Goal: Task Accomplishment & Management: Complete application form

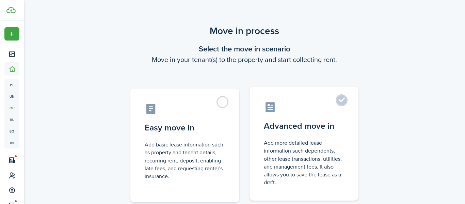
scroll to position [49, 0]
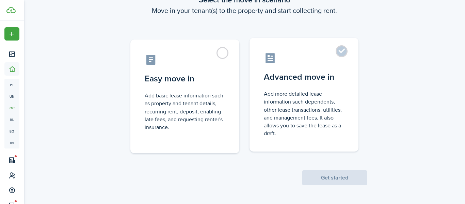
click at [344, 50] on label "Advanced move in Add more detailed lease information such dependents, other lea…" at bounding box center [304, 95] width 109 height 114
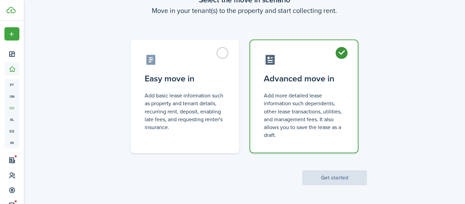
radio input "true"
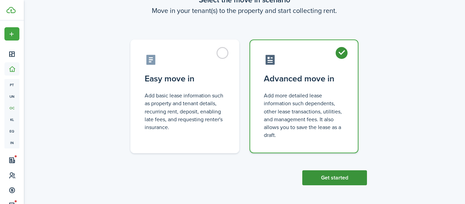
click at [336, 179] on button "Get started" at bounding box center [334, 177] width 65 height 15
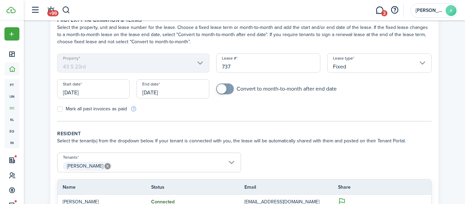
scroll to position [39, 0]
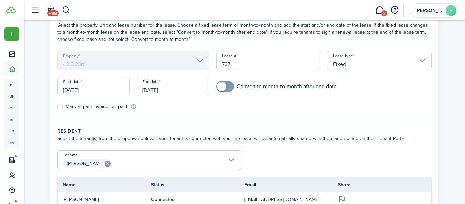
click at [83, 93] on input "[DATE]" at bounding box center [93, 86] width 73 height 19
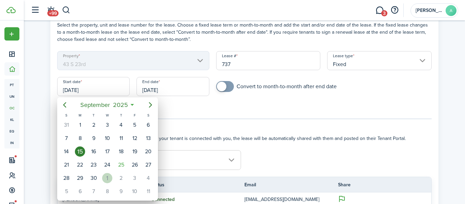
click at [111, 175] on div "1" at bounding box center [107, 178] width 10 height 10
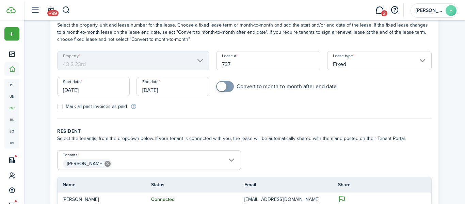
type input "[DATE]"
click at [163, 89] on input "[DATE]" at bounding box center [173, 86] width 73 height 19
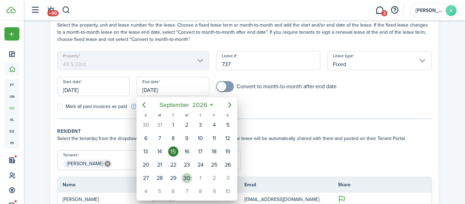
click at [186, 176] on div "30" at bounding box center [187, 178] width 10 height 10
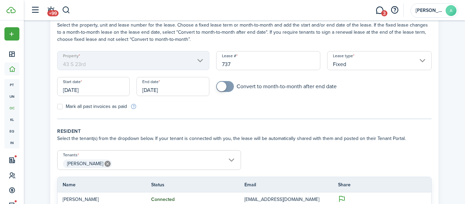
type input "[DATE]"
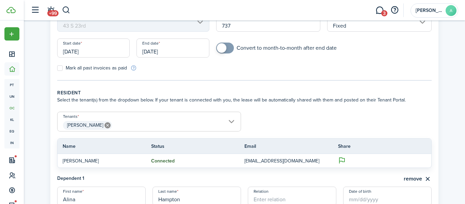
scroll to position [87, 0]
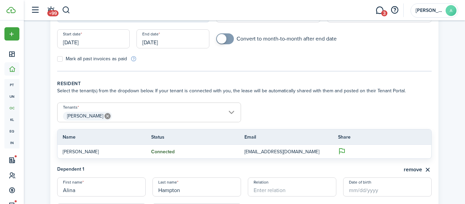
checkbox input "true"
click at [228, 34] on span at bounding box center [225, 38] width 7 height 11
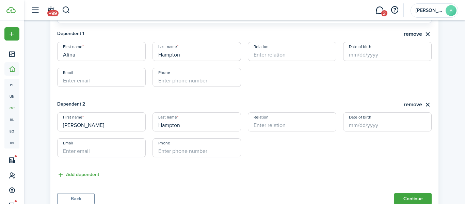
scroll to position [249, 0]
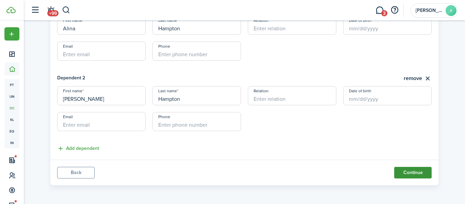
click at [405, 171] on button "Continue" at bounding box center [412, 173] width 37 height 12
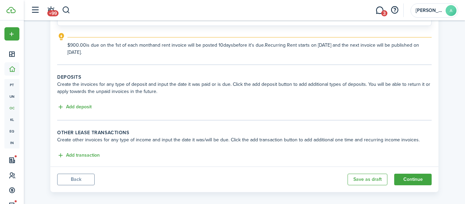
scroll to position [107, 0]
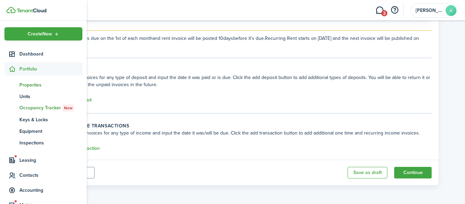
click at [33, 85] on span "Properties" at bounding box center [50, 84] width 63 height 7
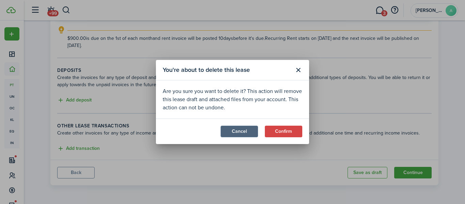
click at [239, 127] on button "Cancel" at bounding box center [239, 132] width 37 height 12
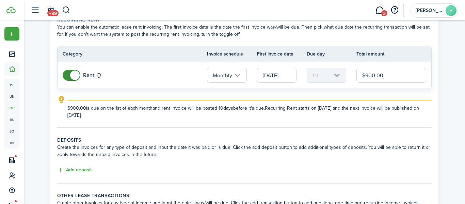
scroll to position [35, 0]
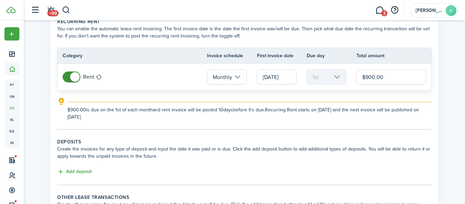
click at [372, 78] on input "$900.00" at bounding box center [392, 76] width 70 height 15
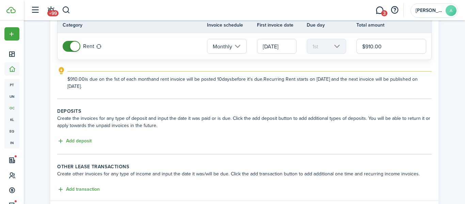
scroll to position [70, 0]
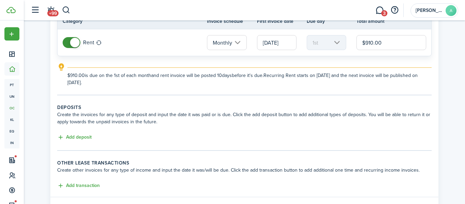
type input "$910.00"
click at [81, 136] on button "Add deposit" at bounding box center [74, 138] width 34 height 8
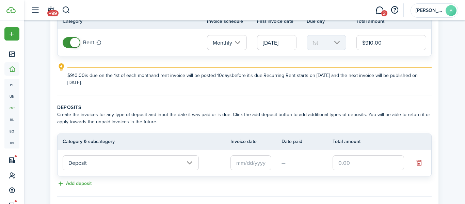
click at [370, 166] on input "text" at bounding box center [369, 162] width 72 height 15
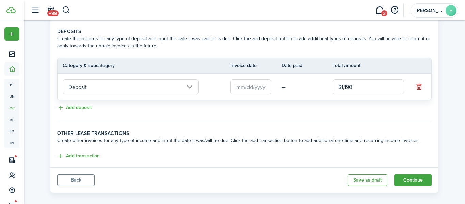
scroll to position [153, 0]
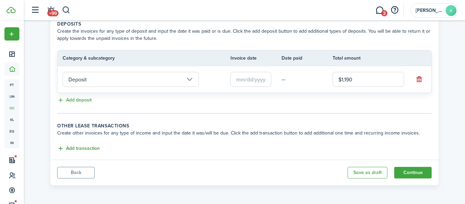
click at [76, 147] on button "Add transaction" at bounding box center [78, 149] width 43 height 8
type input "$1,190.00"
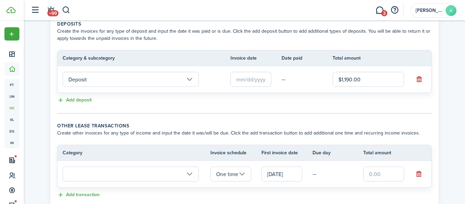
click at [85, 172] on input "text" at bounding box center [131, 174] width 136 height 15
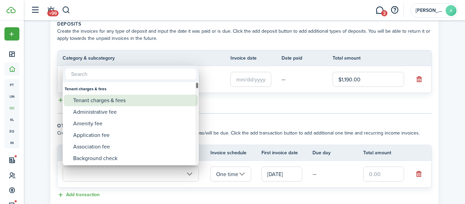
click at [99, 98] on div "Tenant charges & fees" at bounding box center [133, 101] width 121 height 12
type input "Tenant charges & fees"
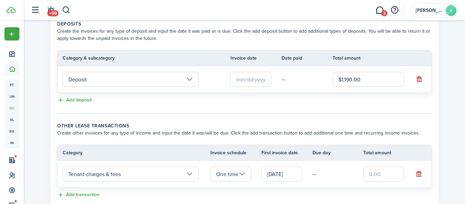
click at [232, 168] on input "One time" at bounding box center [230, 174] width 41 height 15
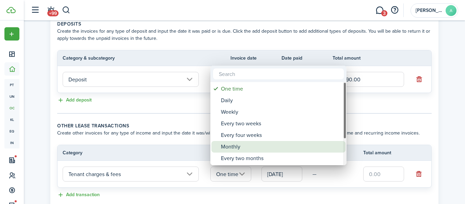
click at [229, 144] on div "Monthly" at bounding box center [281, 147] width 121 height 12
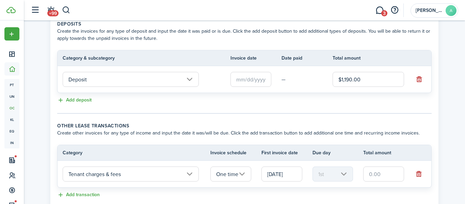
type input "Monthly"
click at [386, 174] on input "text" at bounding box center [383, 174] width 41 height 15
click at [386, 172] on input "$15" at bounding box center [383, 174] width 41 height 15
type input "$15.00"
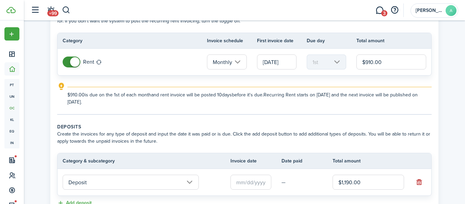
scroll to position [47, 0]
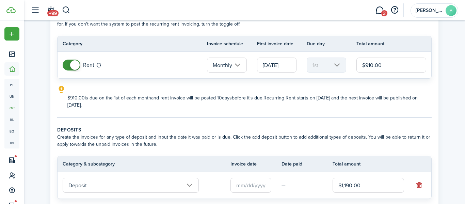
click at [372, 63] on input "$910.00" at bounding box center [392, 65] width 70 height 15
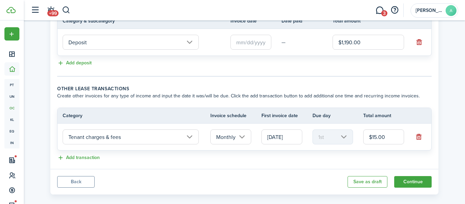
scroll to position [200, 0]
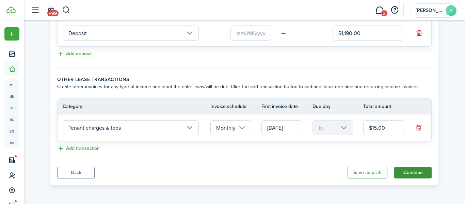
type input "$895.00"
click at [414, 169] on button "Continue" at bounding box center [412, 173] width 37 height 12
click at [258, 32] on input "text" at bounding box center [251, 33] width 41 height 15
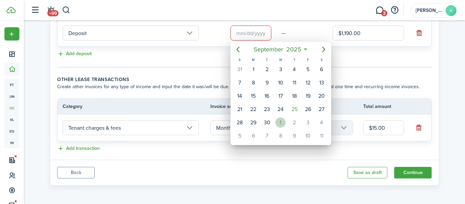
click at [280, 124] on div "1" at bounding box center [281, 122] width 10 height 10
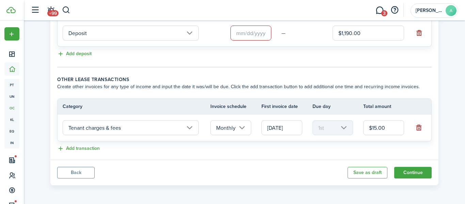
type input "[DATE]"
click at [410, 175] on button "Continue" at bounding box center [412, 173] width 37 height 12
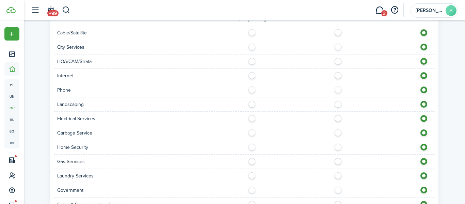
scroll to position [597, 0]
click at [253, 73] on label at bounding box center [254, 72] width 12 height 3
radio input "true"
click at [252, 88] on label at bounding box center [254, 86] width 12 height 3
radio input "true"
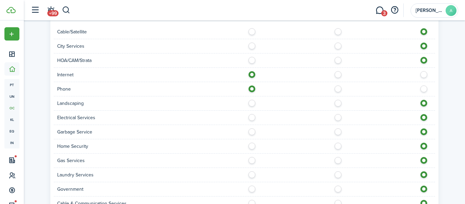
click at [250, 103] on label at bounding box center [254, 101] width 12 height 3
radio input "true"
click at [249, 114] on label at bounding box center [254, 115] width 12 height 3
radio input "true"
click at [251, 128] on label at bounding box center [254, 129] width 12 height 3
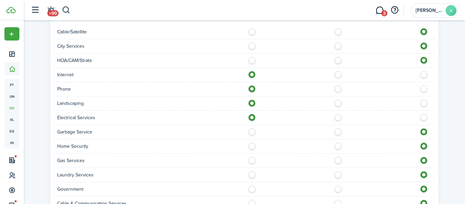
radio input "true"
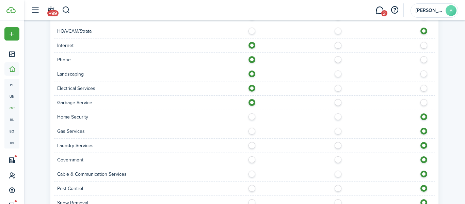
scroll to position [628, 0]
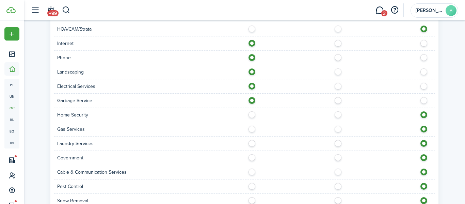
click at [252, 127] on label at bounding box center [254, 127] width 12 height 3
radio input "true"
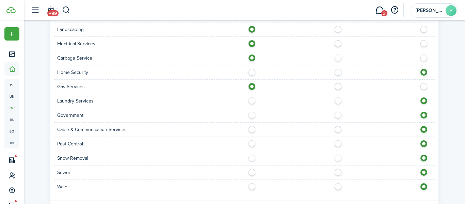
scroll to position [672, 0]
click at [250, 171] on label at bounding box center [254, 169] width 12 height 3
radio input "true"
click at [251, 184] on label at bounding box center [254, 183] width 12 height 3
radio input "true"
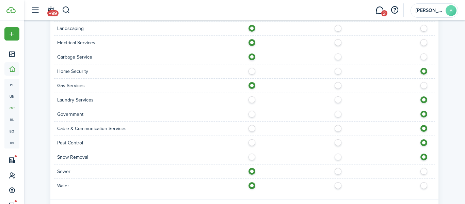
click at [249, 157] on label at bounding box center [254, 155] width 12 height 3
radio input "true"
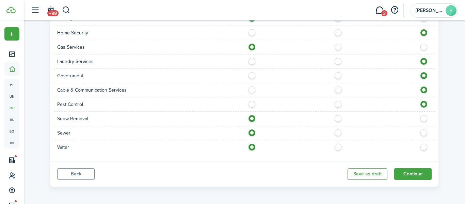
scroll to position [712, 0]
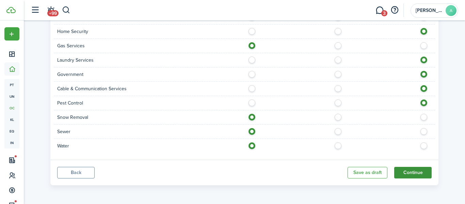
click at [417, 173] on button "Continue" at bounding box center [412, 173] width 37 height 12
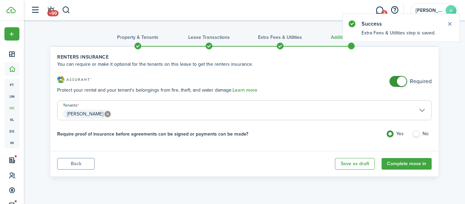
checkbox input "false"
click at [398, 81] on span at bounding box center [402, 82] width 10 height 10
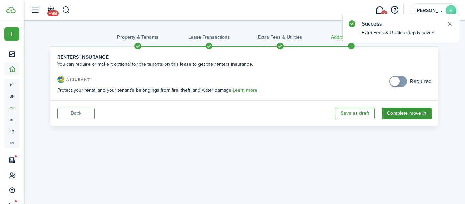
click at [401, 112] on button "Complete move in" at bounding box center [407, 114] width 50 height 12
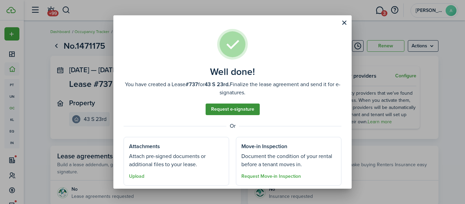
click at [228, 110] on link "Request e-signature" at bounding box center [233, 110] width 54 height 12
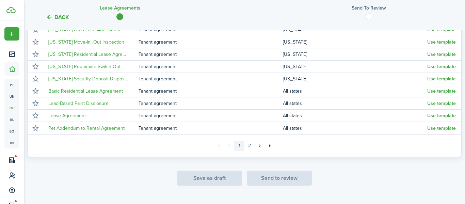
scroll to position [183, 0]
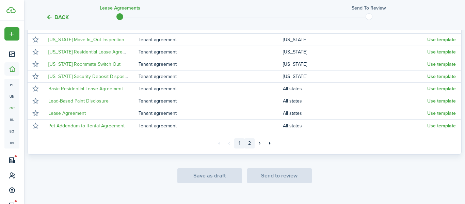
click at [250, 143] on link "2" at bounding box center [250, 143] width 10 height 10
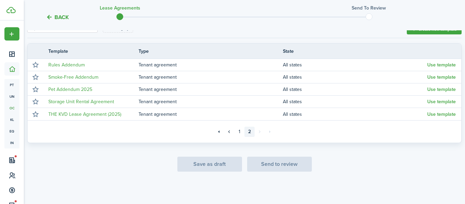
scroll to position [108, 0]
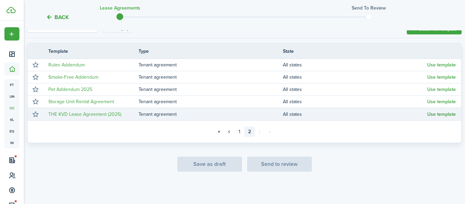
click at [440, 115] on button "Use template" at bounding box center [441, 114] width 29 height 5
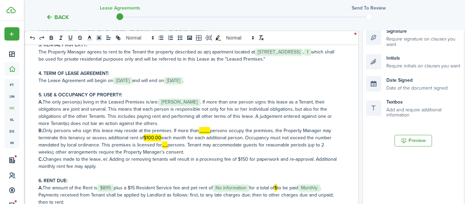
scroll to position [203, 0]
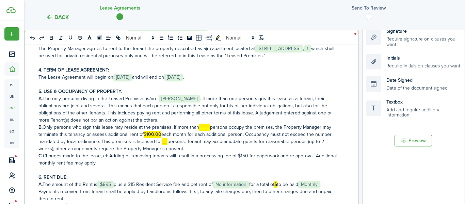
click at [203, 131] on mark "____" at bounding box center [204, 127] width 11 height 7
click at [164, 145] on mark "__" at bounding box center [164, 141] width 5 height 7
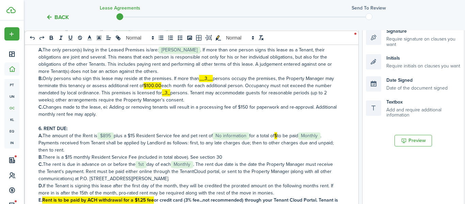
scroll to position [252, 0]
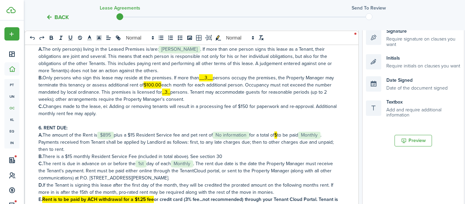
click at [277, 139] on mark "$" at bounding box center [276, 134] width 3 height 7
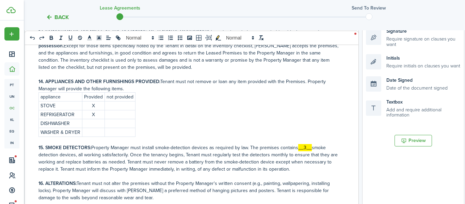
scroll to position [824, 0]
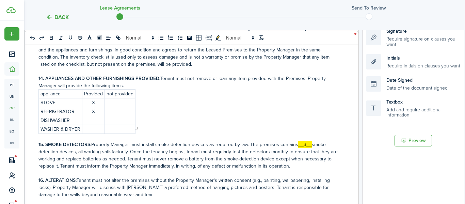
click at [126, 117] on p at bounding box center [120, 120] width 27 height 7
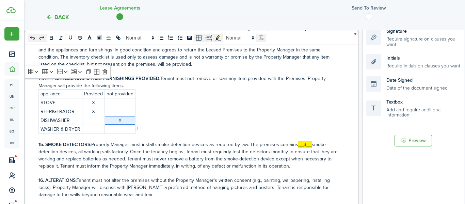
click at [124, 126] on p at bounding box center [120, 129] width 27 height 7
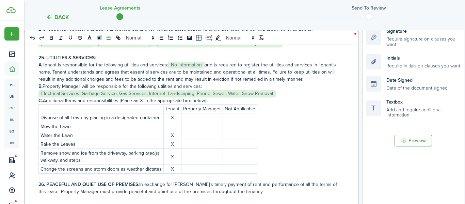
scroll to position [1434, 0]
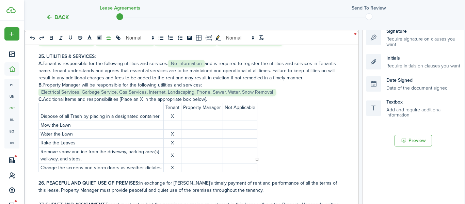
click at [171, 122] on p at bounding box center [173, 125] width 14 height 7
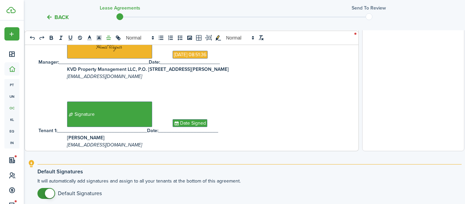
scroll to position [326, 0]
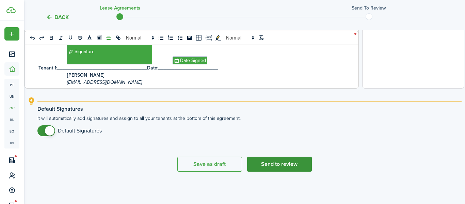
click at [270, 163] on button "Send to review" at bounding box center [279, 164] width 65 height 15
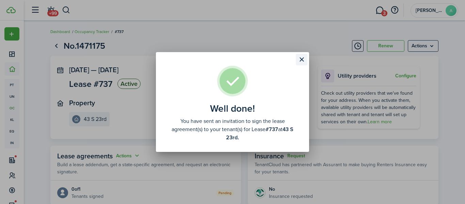
click at [300, 57] on button "Close modal" at bounding box center [302, 60] width 12 height 12
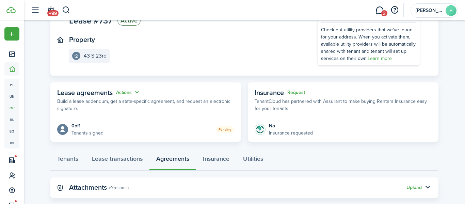
scroll to position [76, 0]
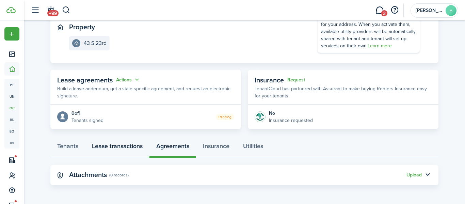
click at [111, 148] on link "Lease transactions" at bounding box center [117, 148] width 64 height 20
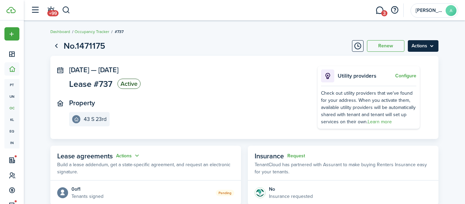
click at [425, 43] on menu-btn "Actions" at bounding box center [423, 46] width 31 height 12
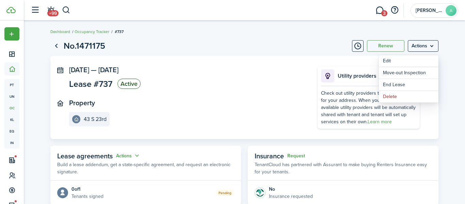
click at [222, 82] on panel-main-section "[DATE] — [DATE] Lease #737 Active" at bounding box center [183, 78] width 228 height 25
click at [55, 45] on link "Go back" at bounding box center [56, 46] width 12 height 12
click at [70, 12] on button "button" at bounding box center [66, 10] width 9 height 12
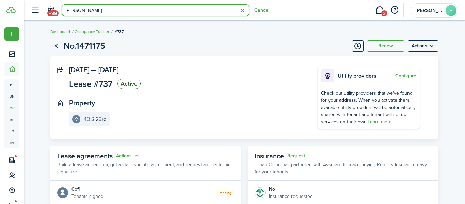
type input "[PERSON_NAME]"
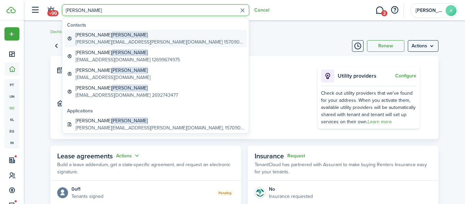
click at [88, 34] on global-search-item-title "[PERSON_NAME]" at bounding box center [160, 34] width 169 height 7
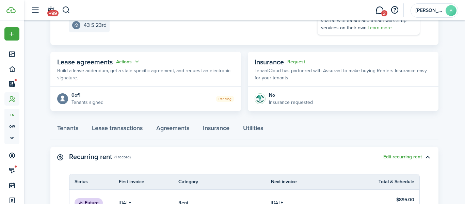
scroll to position [96, 0]
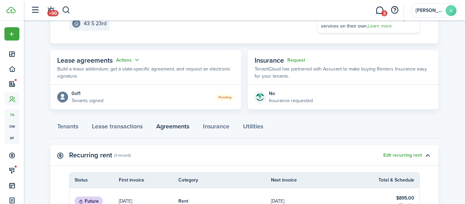
click at [176, 123] on link "Agreements" at bounding box center [173, 128] width 47 height 20
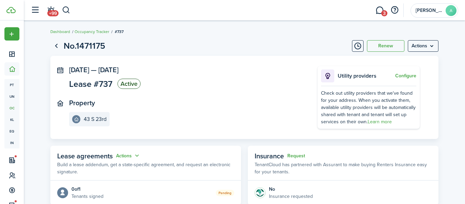
scroll to position [76, 0]
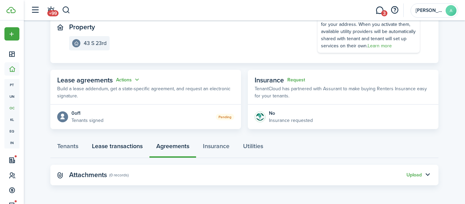
click at [112, 147] on link "Lease transactions" at bounding box center [117, 148] width 64 height 20
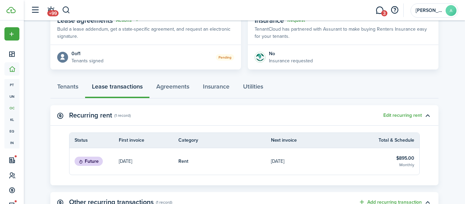
scroll to position [117, 0]
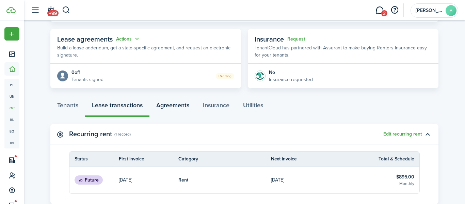
click at [168, 103] on link "Agreements" at bounding box center [173, 107] width 47 height 20
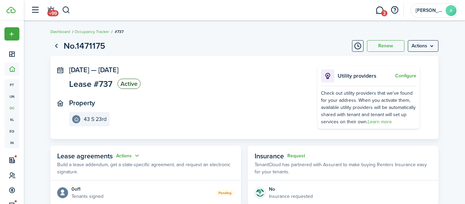
scroll to position [76, 0]
click at [433, 46] on menu-btn "Actions" at bounding box center [423, 46] width 31 height 12
click at [58, 45] on link "Go back" at bounding box center [56, 46] width 12 height 12
click at [55, 47] on link "Go back" at bounding box center [56, 46] width 12 height 12
click at [54, 45] on link "Go back" at bounding box center [56, 46] width 12 height 12
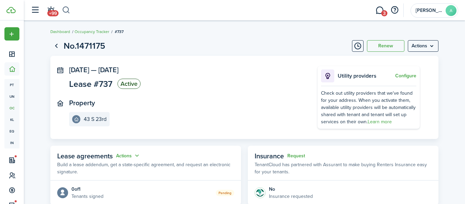
click at [65, 13] on button "button" at bounding box center [66, 10] width 9 height 12
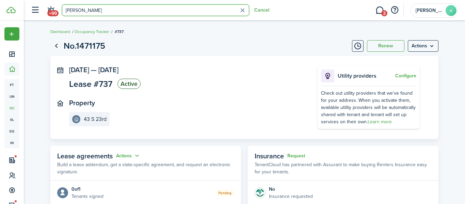
type input "[PERSON_NAME]"
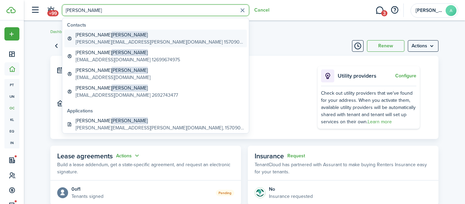
click at [112, 36] on span "[PERSON_NAME]" at bounding box center [130, 34] width 36 height 7
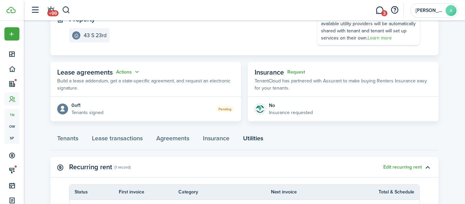
scroll to position [5, 0]
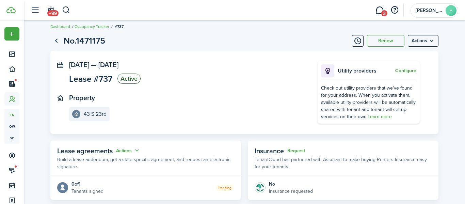
click at [398, 69] on button "Configure" at bounding box center [405, 70] width 21 height 5
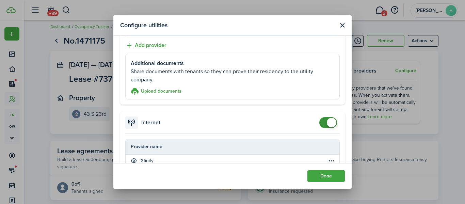
scroll to position [413, 0]
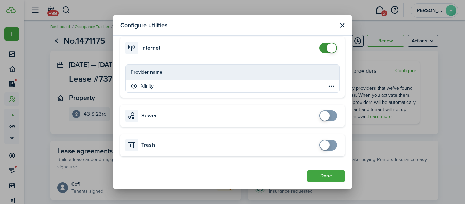
checkbox input "true"
click at [322, 114] on span at bounding box center [325, 116] width 10 height 10
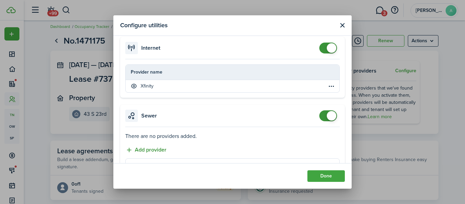
click at [159, 153] on button "Add provider" at bounding box center [145, 150] width 41 height 9
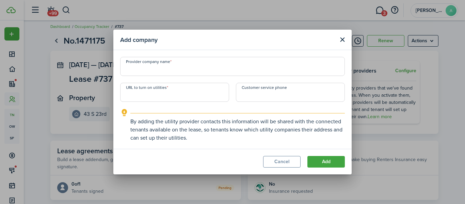
click at [162, 67] on input "Provider company name" at bounding box center [232, 66] width 225 height 19
type input "c"
type input "City of [GEOGRAPHIC_DATA]"
paste input "[URL][DOMAIN_NAME]"
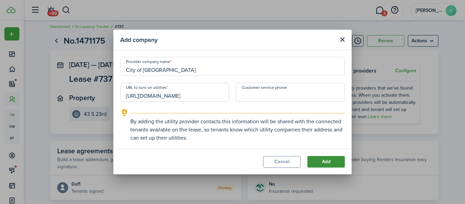
type input "[URL][DOMAIN_NAME]"
click at [319, 160] on button "Add" at bounding box center [326, 162] width 37 height 12
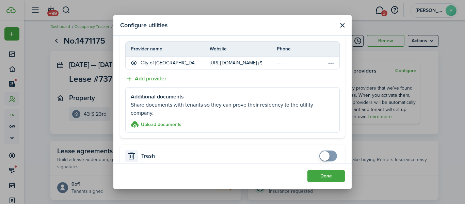
scroll to position [515, 0]
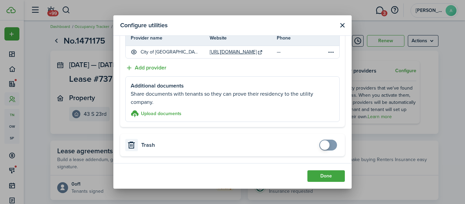
checkbox input "true"
click at [324, 145] on span at bounding box center [325, 145] width 10 height 10
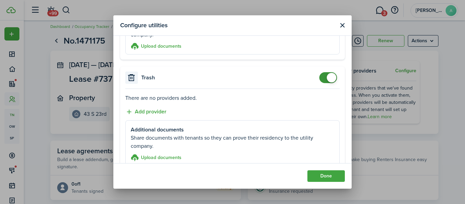
scroll to position [583, 0]
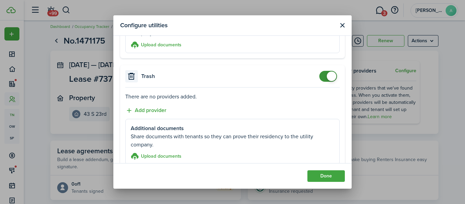
click at [197, 107] on accordion-content "There are no providers added. Add provider Additional documents Share documents…" at bounding box center [232, 129] width 225 height 82
click at [143, 110] on button "Add provider" at bounding box center [145, 110] width 41 height 9
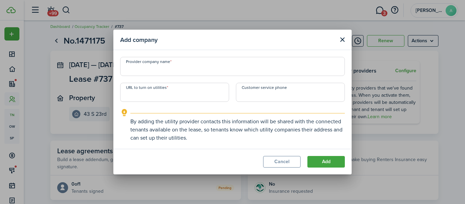
paste input "[URL][DOMAIN_NAME]"
type input "[URL][DOMAIN_NAME]"
click at [162, 72] on input "Provider company name" at bounding box center [232, 66] width 225 height 19
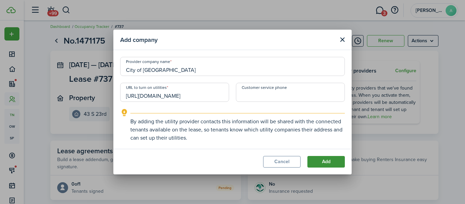
type input "City of [GEOGRAPHIC_DATA]"
click at [319, 160] on button "Add" at bounding box center [326, 162] width 37 height 12
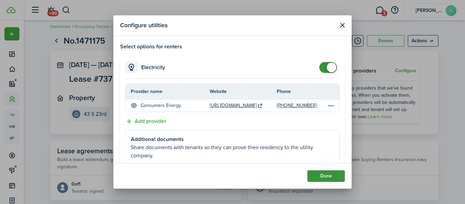
click at [323, 172] on button "Done" at bounding box center [326, 176] width 37 height 12
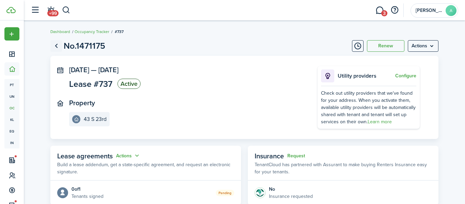
click at [55, 47] on link "Go back" at bounding box center [56, 46] width 12 height 12
click at [67, 9] on button "button" at bounding box center [66, 10] width 9 height 12
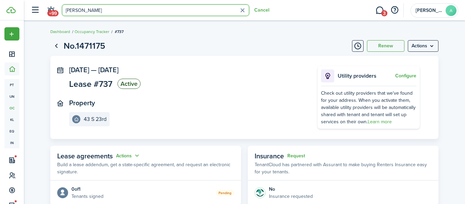
type input "[PERSON_NAME]"
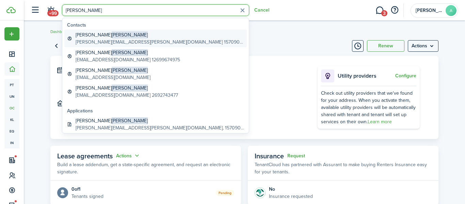
click at [91, 40] on global-search-item-description "[PERSON_NAME][EMAIL_ADDRESS][PERSON_NAME][DOMAIN_NAME] 15709060509" at bounding box center [160, 41] width 169 height 7
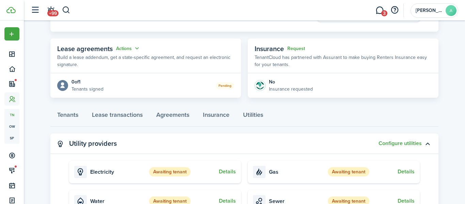
scroll to position [109, 0]
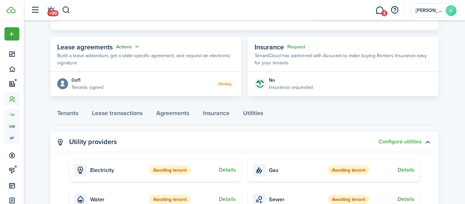
click at [137, 47] on button "Actions" at bounding box center [128, 47] width 25 height 8
click at [154, 39] on panel-main-header "Lease agreements Actions Build a lease addendum, get a state-specific agreement…" at bounding box center [145, 54] width 191 height 35
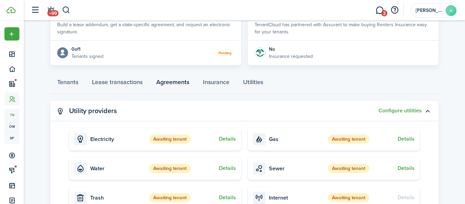
scroll to position [244, 0]
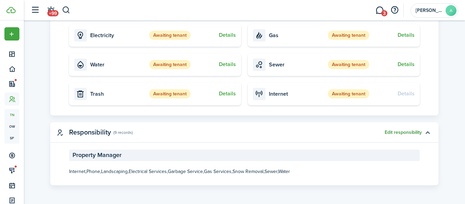
click at [386, 132] on button "Edit responsibility" at bounding box center [403, 132] width 37 height 5
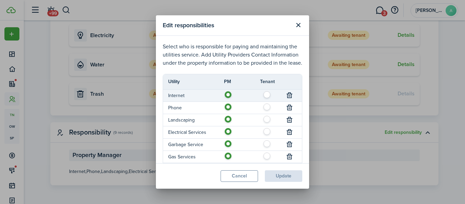
click at [267, 93] on label at bounding box center [269, 92] width 12 height 3
radio input "false"
radio input "true"
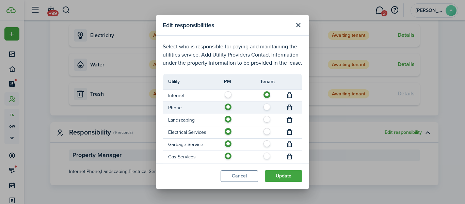
click at [266, 107] on label at bounding box center [269, 105] width 12 height 3
radio input "false"
radio input "true"
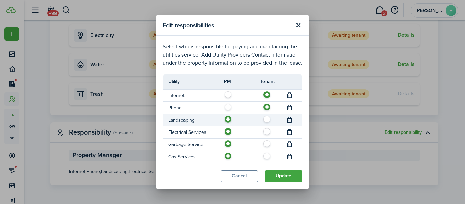
click at [265, 119] on label at bounding box center [269, 117] width 12 height 3
radio input "false"
radio input "true"
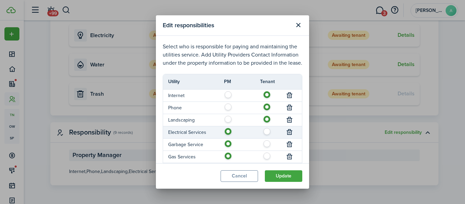
click at [266, 131] on label at bounding box center [269, 129] width 12 height 3
radio input "false"
radio input "true"
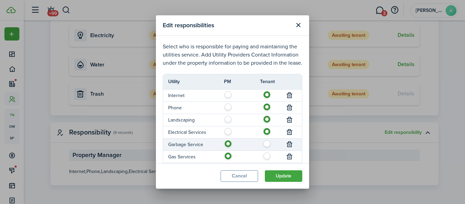
click at [265, 144] on label at bounding box center [269, 141] width 12 height 3
radio input "false"
radio input "true"
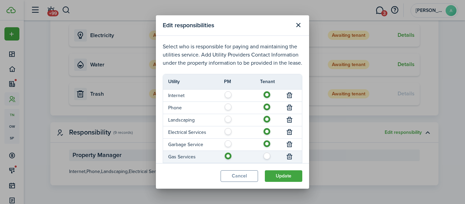
click at [266, 154] on label at bounding box center [269, 154] width 12 height 3
radio input "false"
radio input "true"
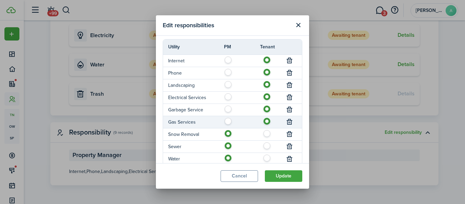
scroll to position [37, 0]
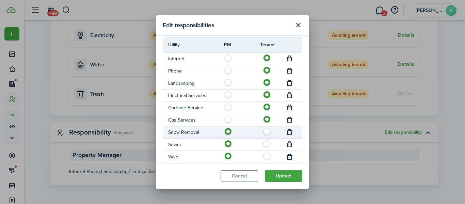
click at [268, 131] on label at bounding box center [269, 129] width 12 height 3
radio input "false"
radio input "true"
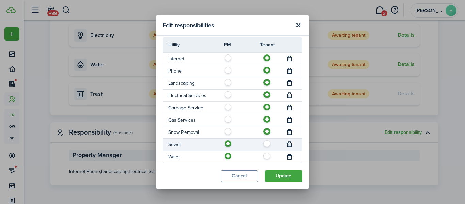
click at [268, 144] on label at bounding box center [269, 141] width 12 height 3
radio input "false"
radio input "true"
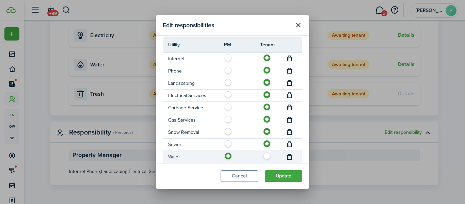
click at [267, 156] on label at bounding box center [269, 154] width 12 height 3
radio input "false"
radio input "true"
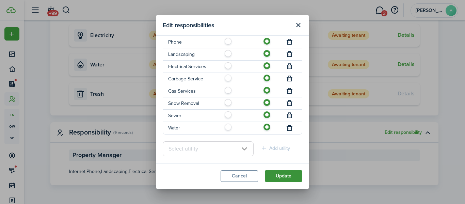
click at [275, 178] on button "Update" at bounding box center [283, 176] width 37 height 12
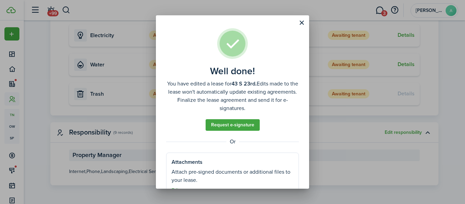
scroll to position [0, 0]
click at [303, 25] on button "Close modal" at bounding box center [302, 23] width 12 height 12
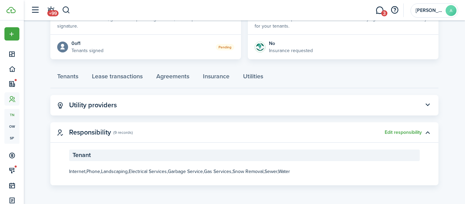
scroll to position [144, 0]
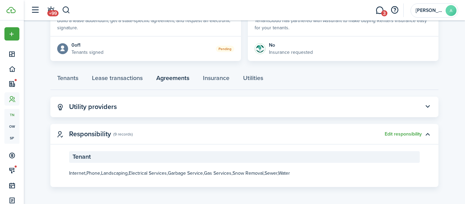
click at [166, 76] on link "Agreements" at bounding box center [173, 79] width 47 height 20
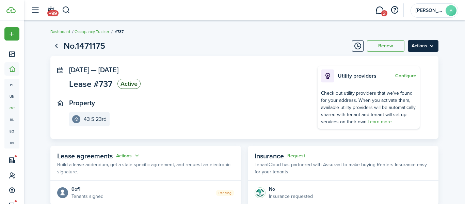
click at [416, 46] on menu-btn "Actions" at bounding box center [423, 46] width 31 height 12
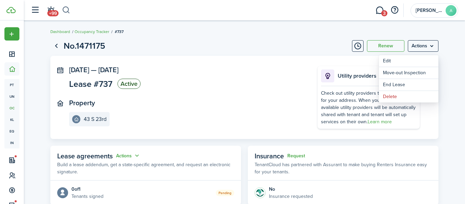
click at [64, 13] on button "button" at bounding box center [66, 10] width 9 height 12
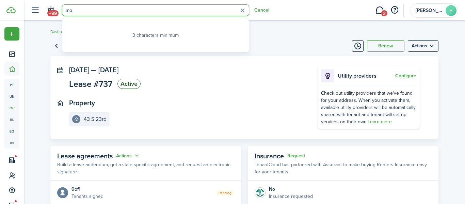
type input "m"
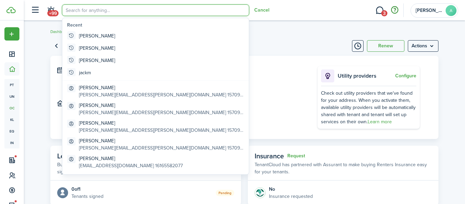
click at [392, 9] on button "button" at bounding box center [395, 10] width 12 height 12
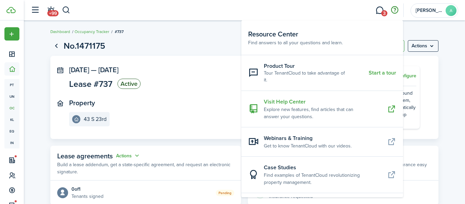
click at [333, 98] on resource-center-item-title "Visit Help Center" at bounding box center [323, 102] width 118 height 8
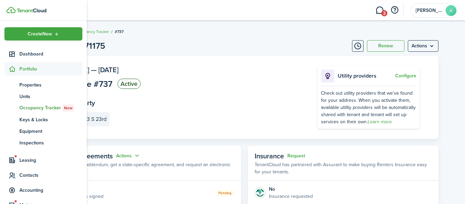
click at [31, 70] on span "Portfolio" at bounding box center [50, 68] width 63 height 7
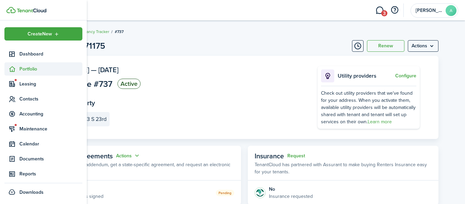
click at [31, 70] on span "Portfolio" at bounding box center [50, 68] width 63 height 7
